Goal: Transaction & Acquisition: Purchase product/service

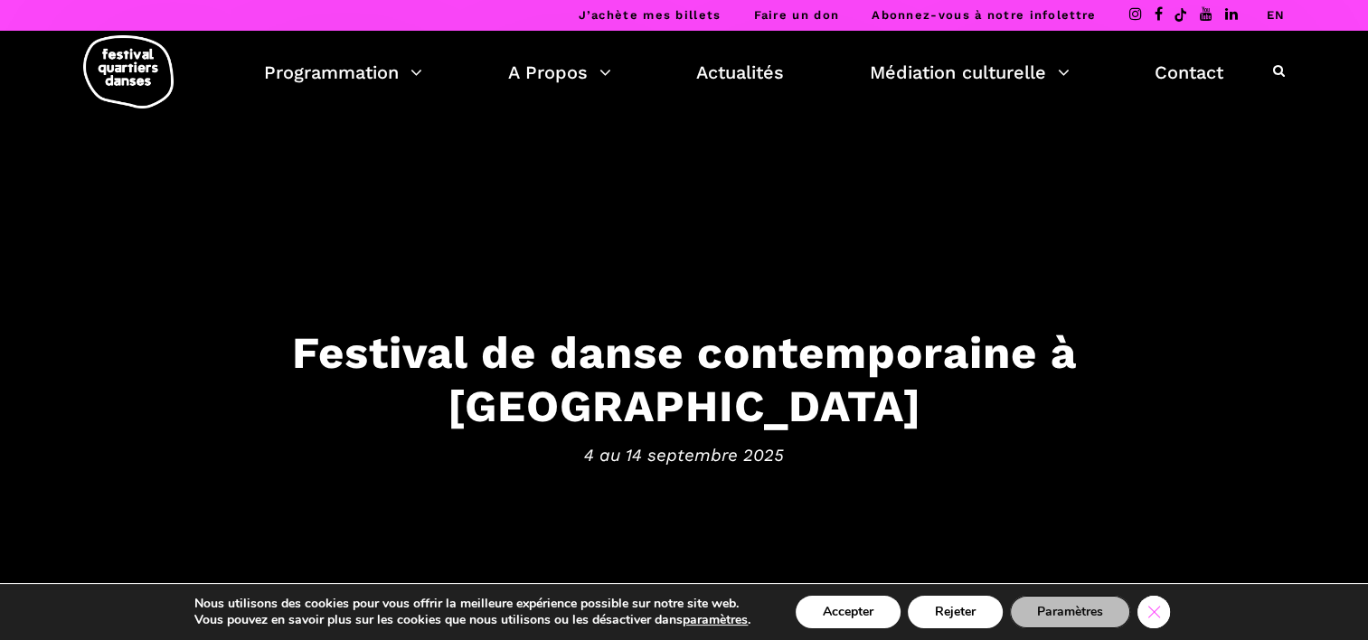
click at [1168, 615] on icon "Close GDPR Cookie Banner" at bounding box center [1154, 611] width 33 height 27
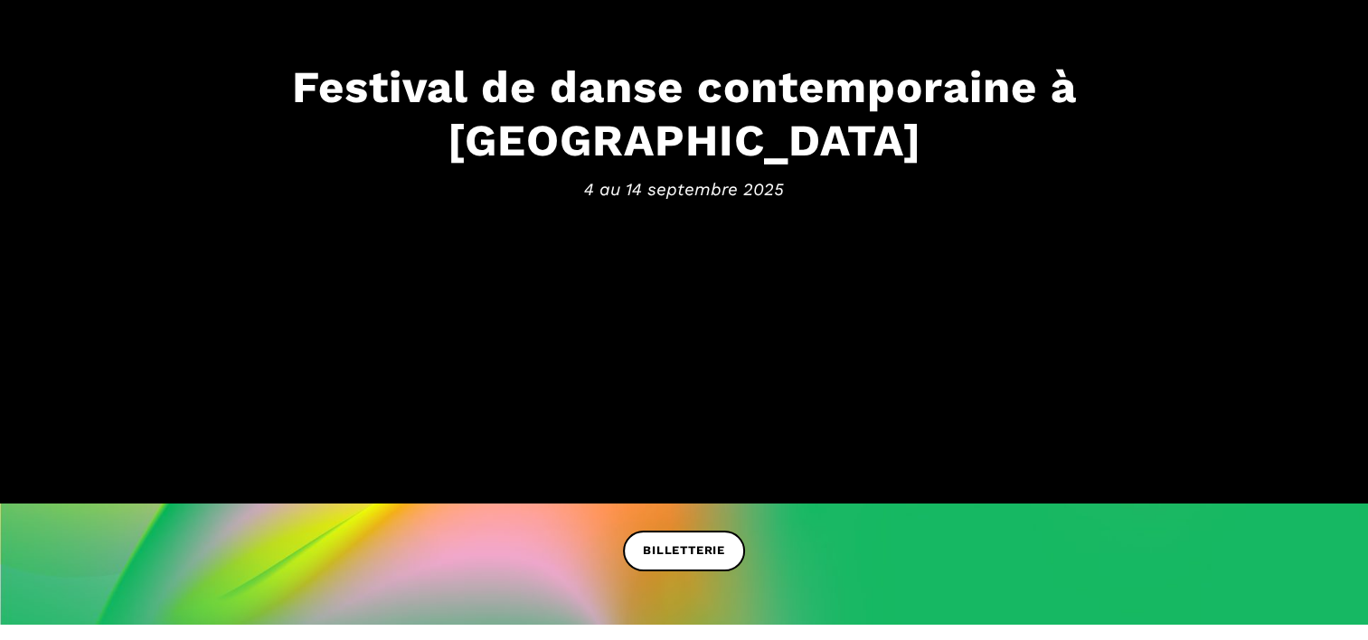
scroll to position [452, 0]
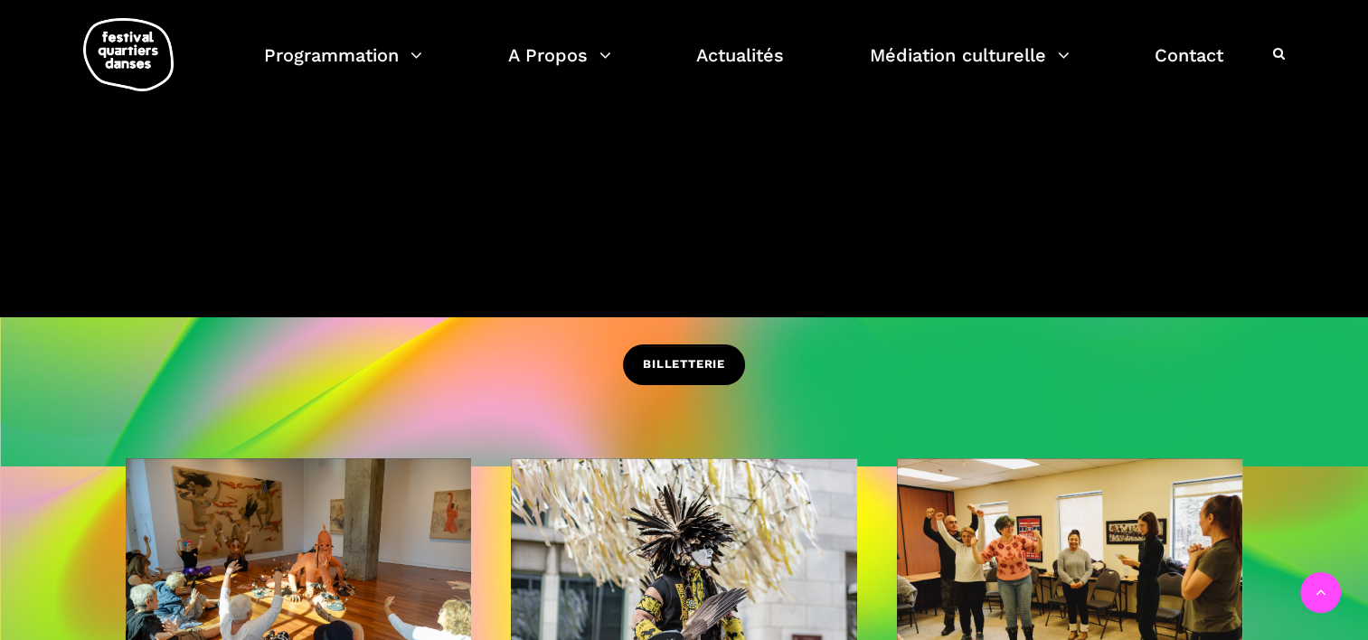
click at [687, 379] on link "BILLETTERIE" at bounding box center [684, 365] width 122 height 41
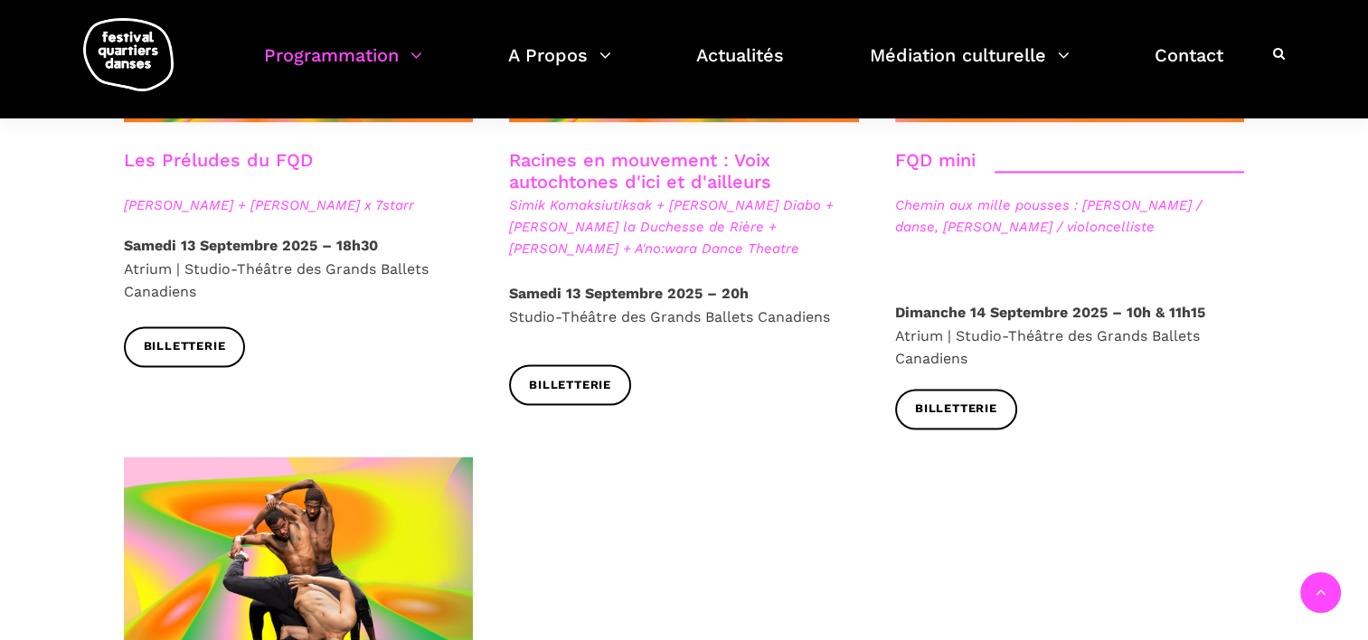
scroll to position [2894, 0]
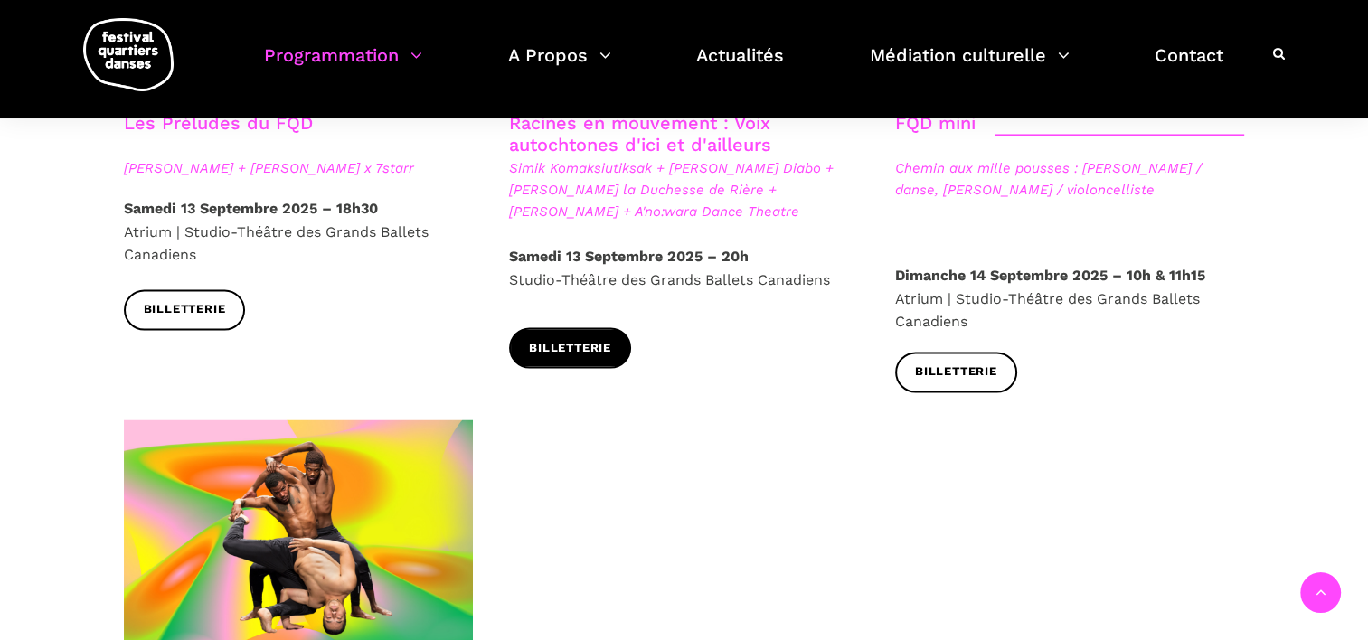
click at [595, 339] on span "Billetterie" at bounding box center [570, 348] width 82 height 19
click at [575, 339] on span "Billetterie" at bounding box center [570, 348] width 82 height 19
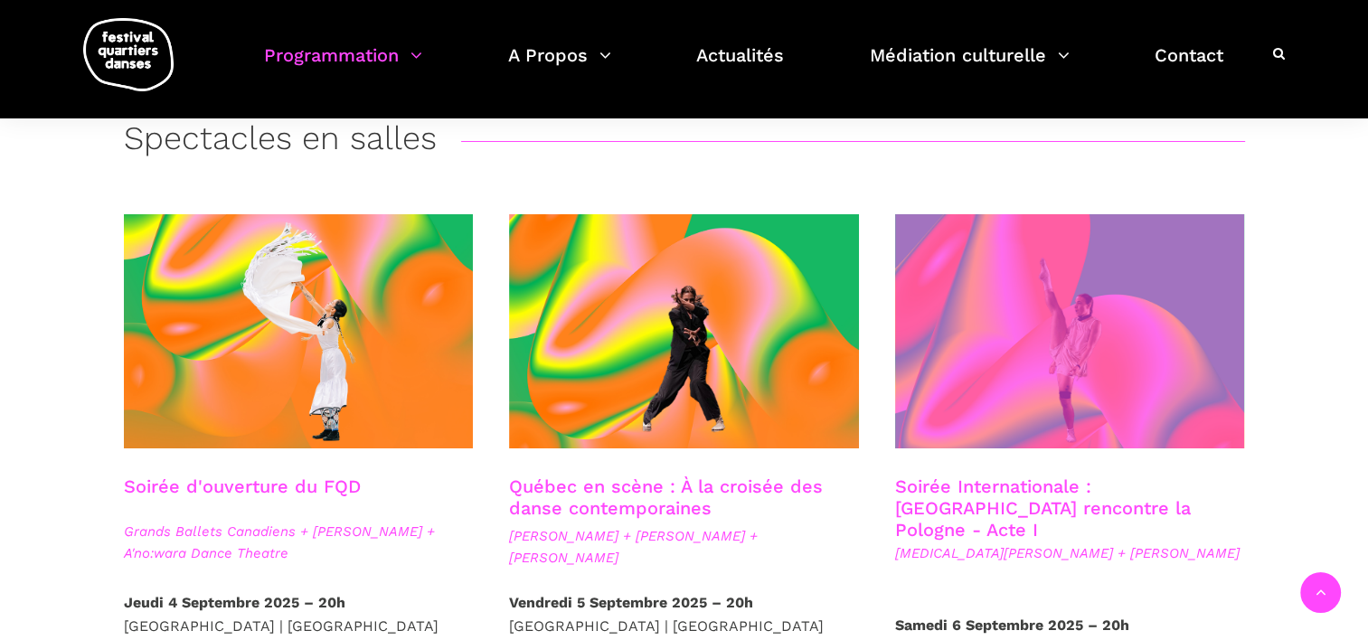
scroll to position [0, 0]
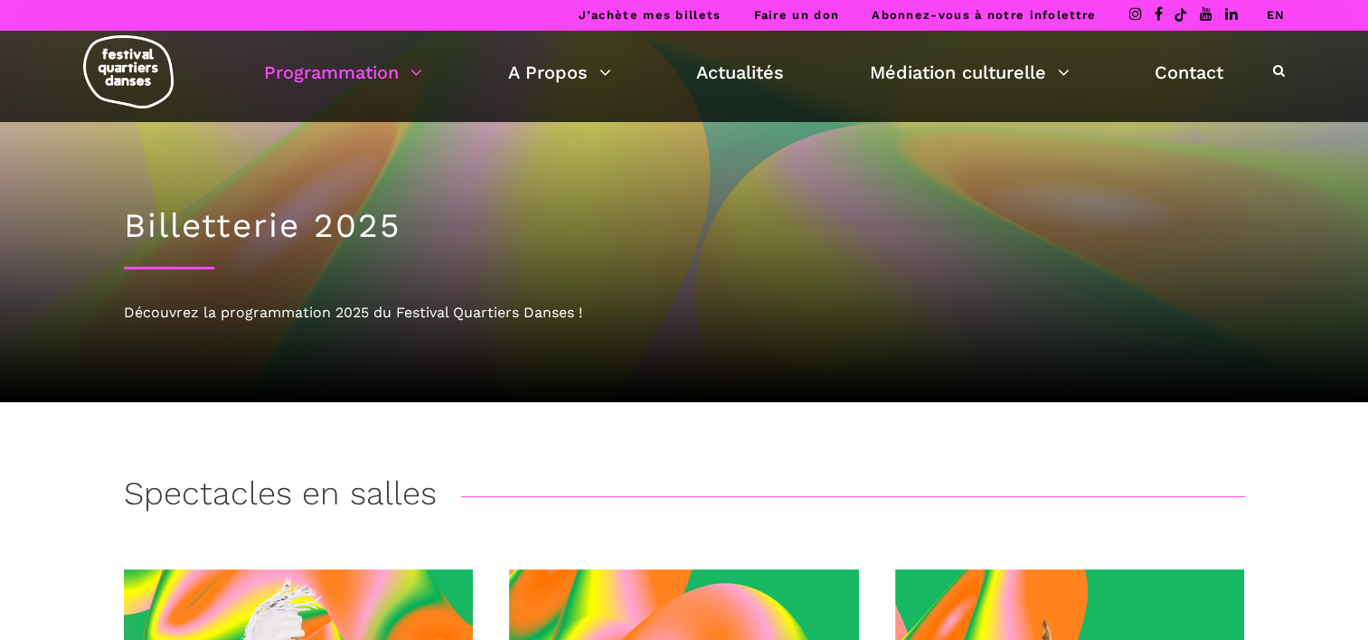
click at [1324, 14] on div "J’achète mes billets Faire un don Abonnez-vous à notre infolettre EN" at bounding box center [684, 15] width 1368 height 31
